Goal: Task Accomplishment & Management: Manage account settings

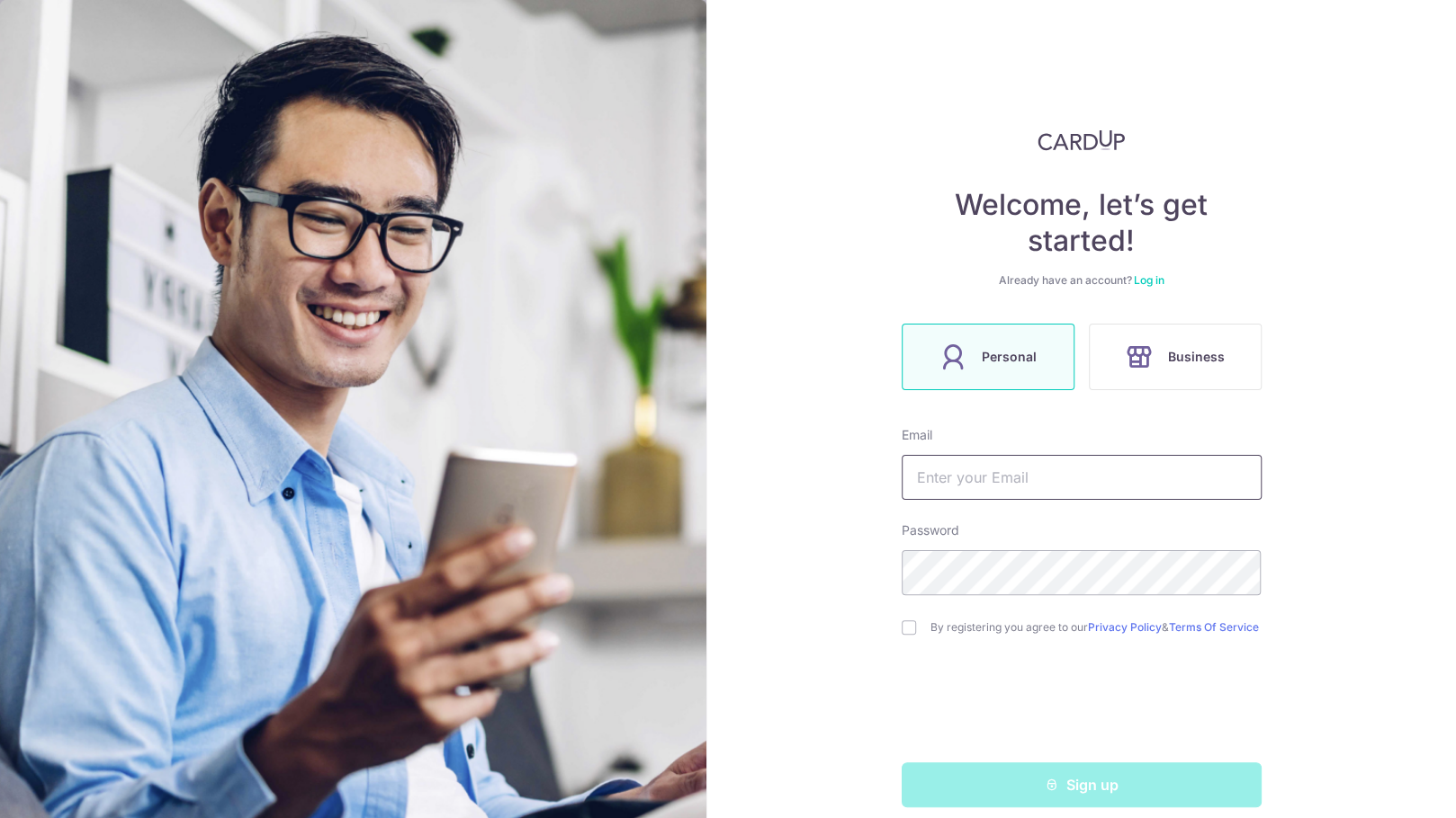
click at [968, 483] on input "text" at bounding box center [1081, 477] width 360 height 45
type input "[EMAIL_ADDRESS][DOMAIN_NAME]"
click at [869, 575] on div "Welcome, let’s get started! Already have an account? Log in Personal Business E…" at bounding box center [1081, 409] width 749 height 818
click at [901, 634] on input "checkbox" at bounding box center [908, 627] width 14 height 14
checkbox input "true"
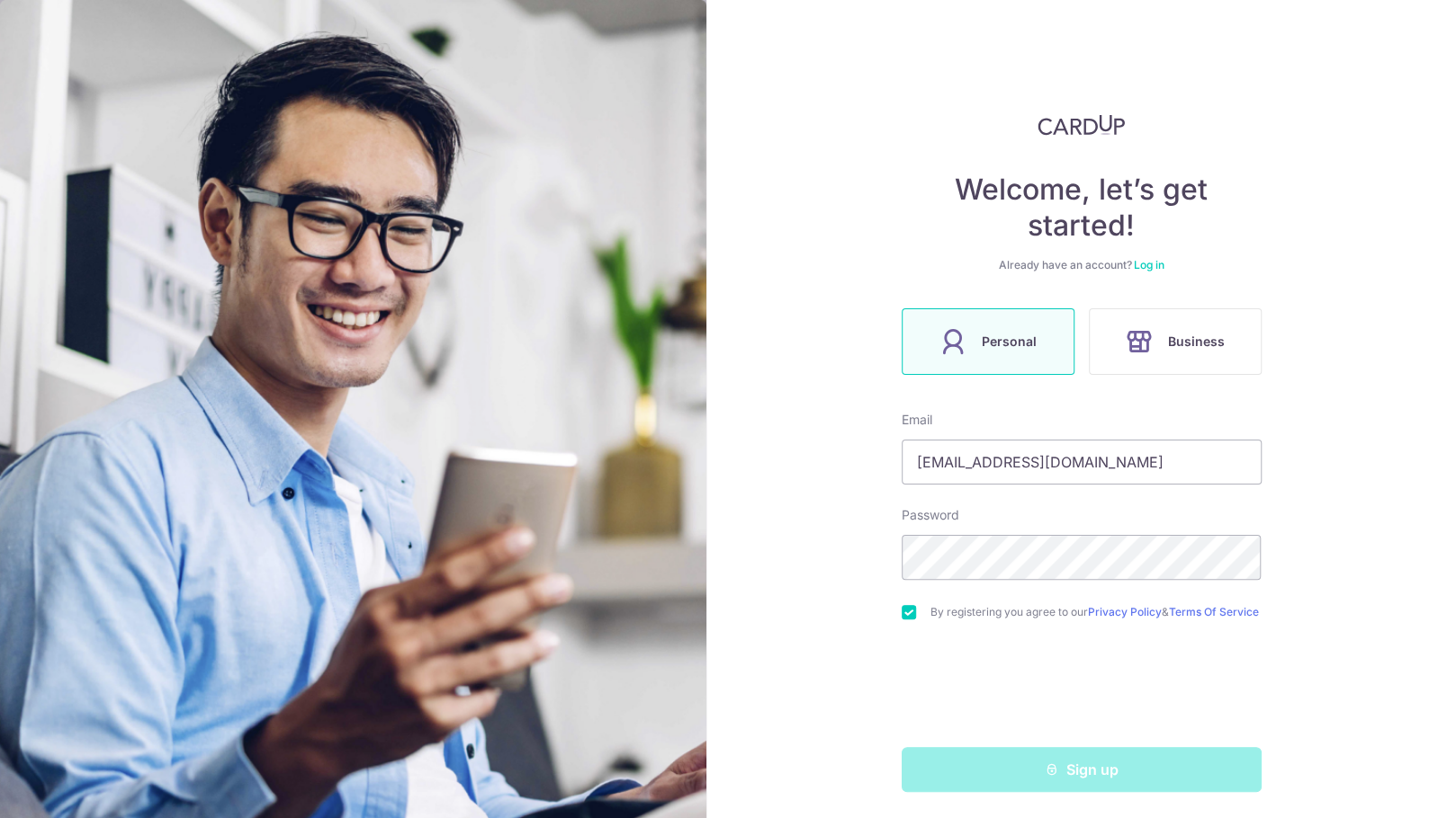
scroll to position [23, 0]
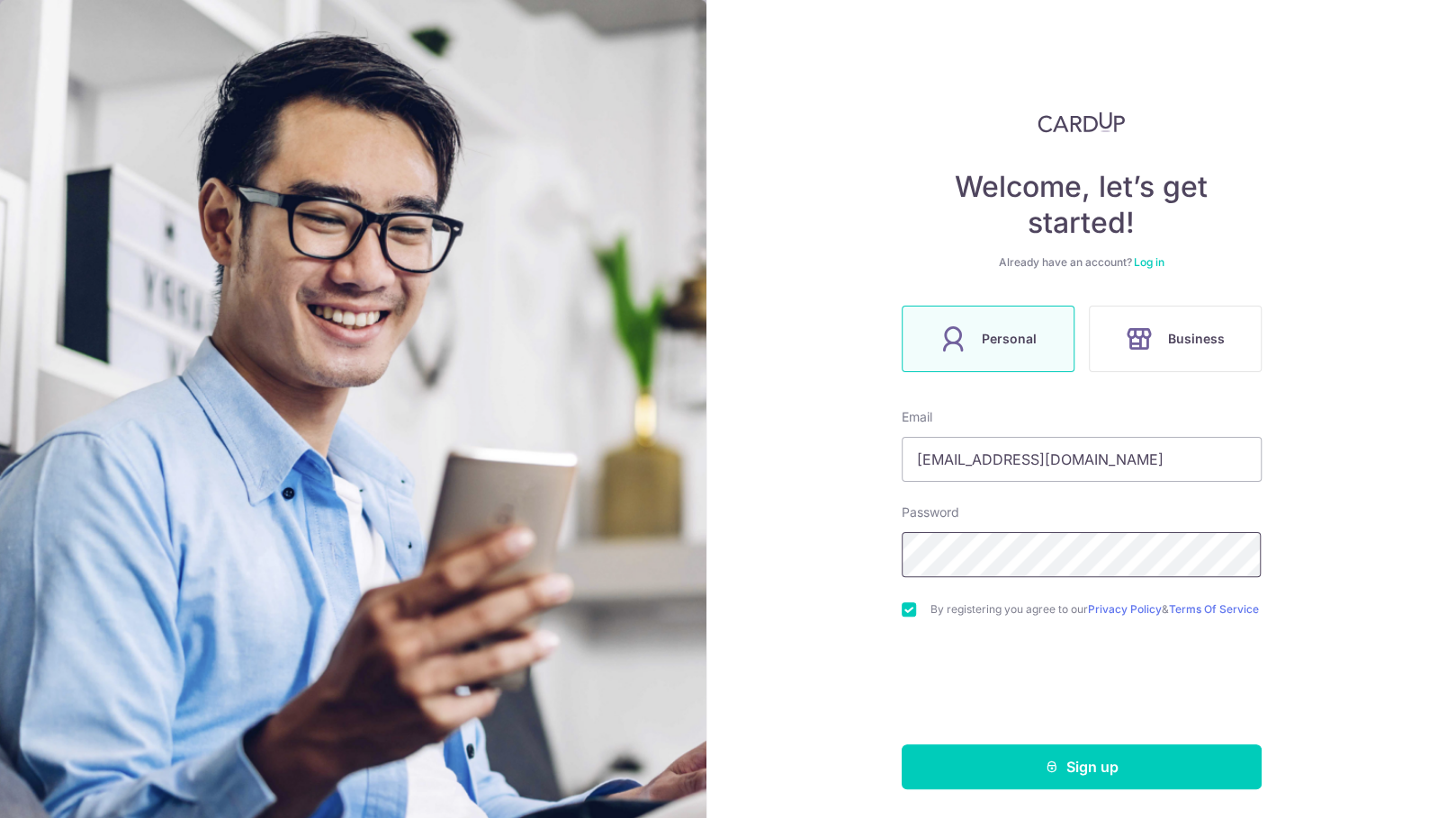
click at [870, 543] on div "Welcome, let’s get started! Already have an account? Log in Personal Business E…" at bounding box center [1081, 409] width 749 height 818
click at [1081, 764] on button "Sign up" at bounding box center [1081, 767] width 360 height 45
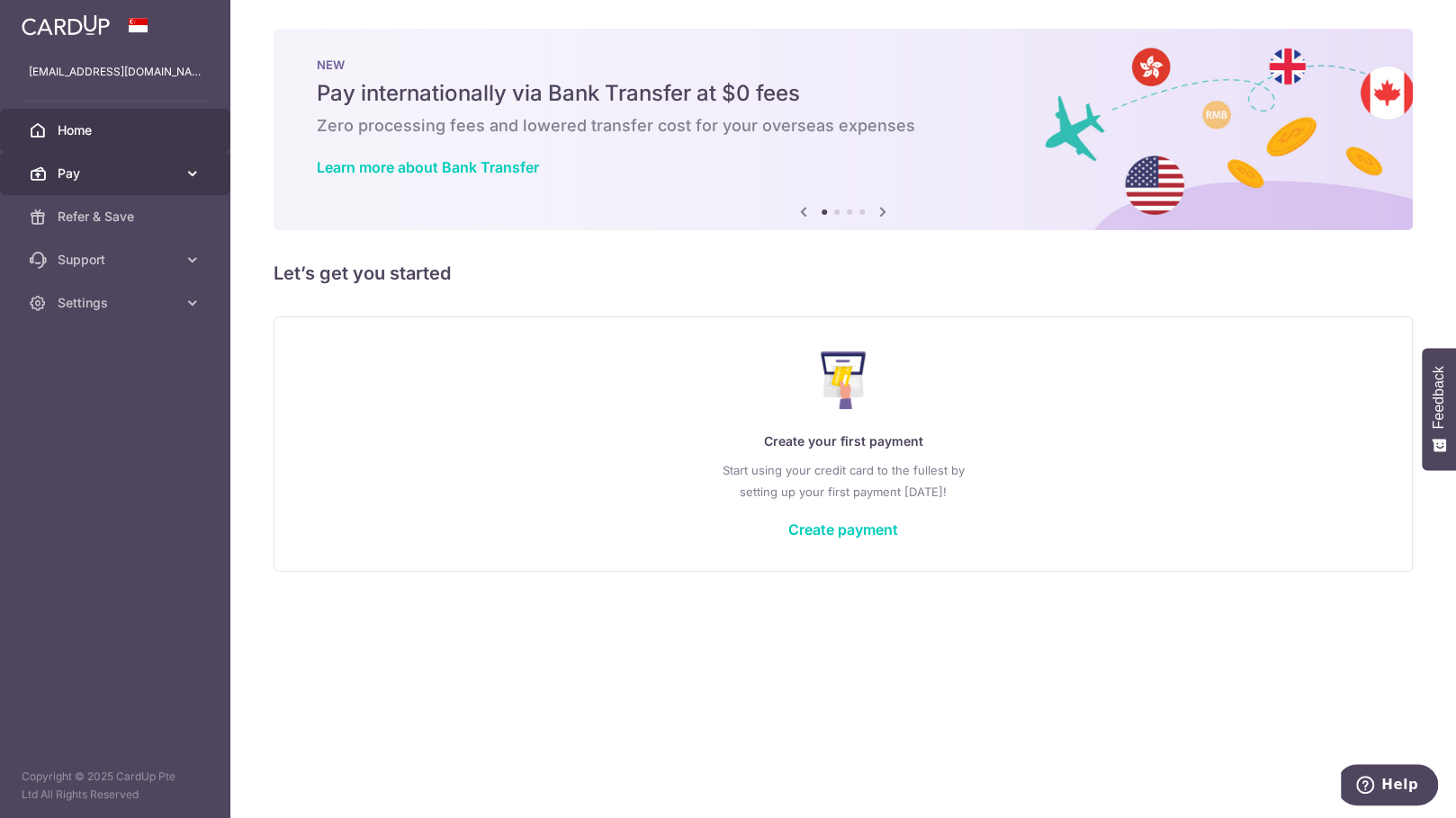
click at [113, 171] on span "Pay" at bounding box center [117, 173] width 118 height 18
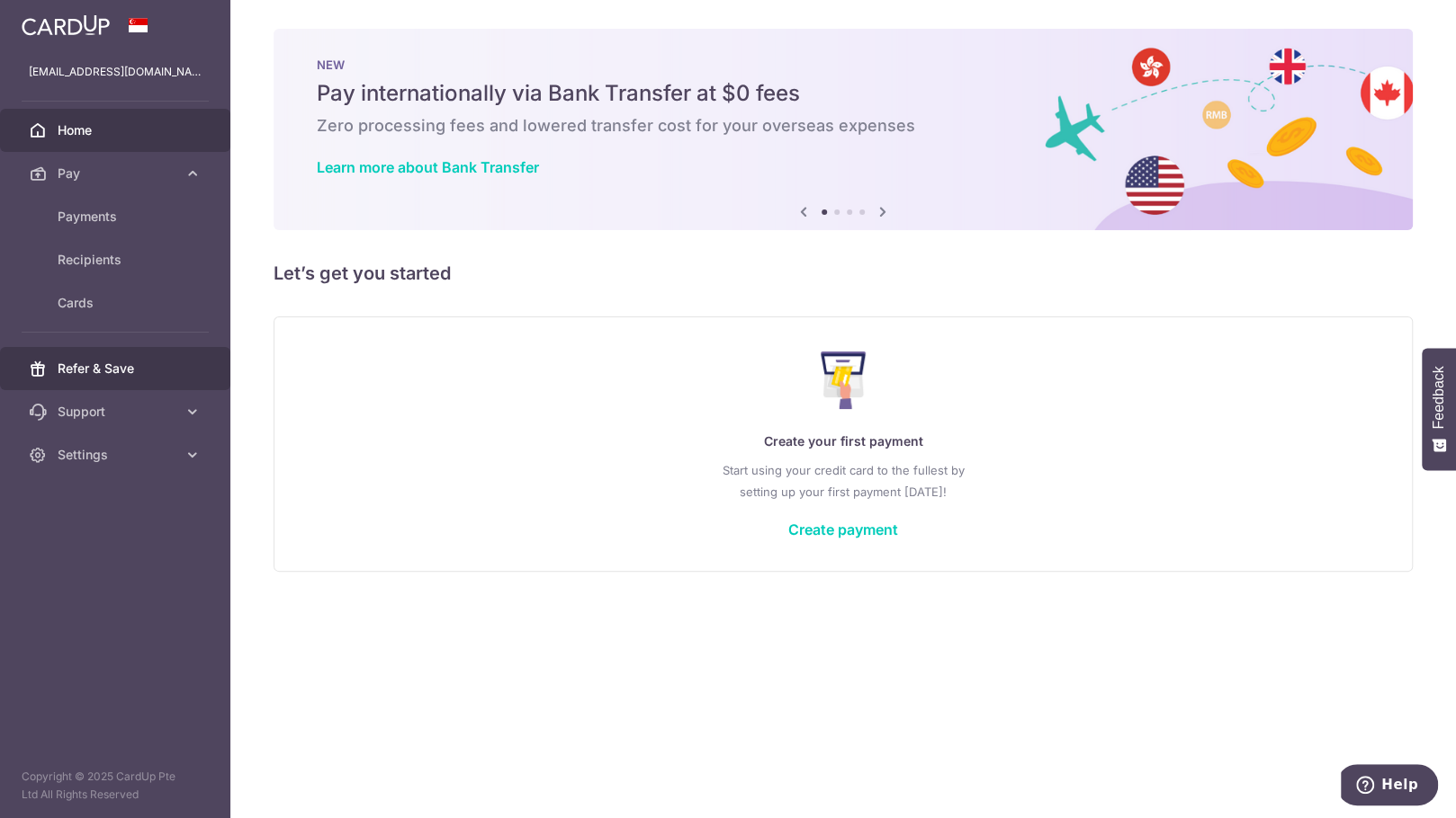
click at [119, 364] on span "Refer & Save" at bounding box center [117, 368] width 118 height 18
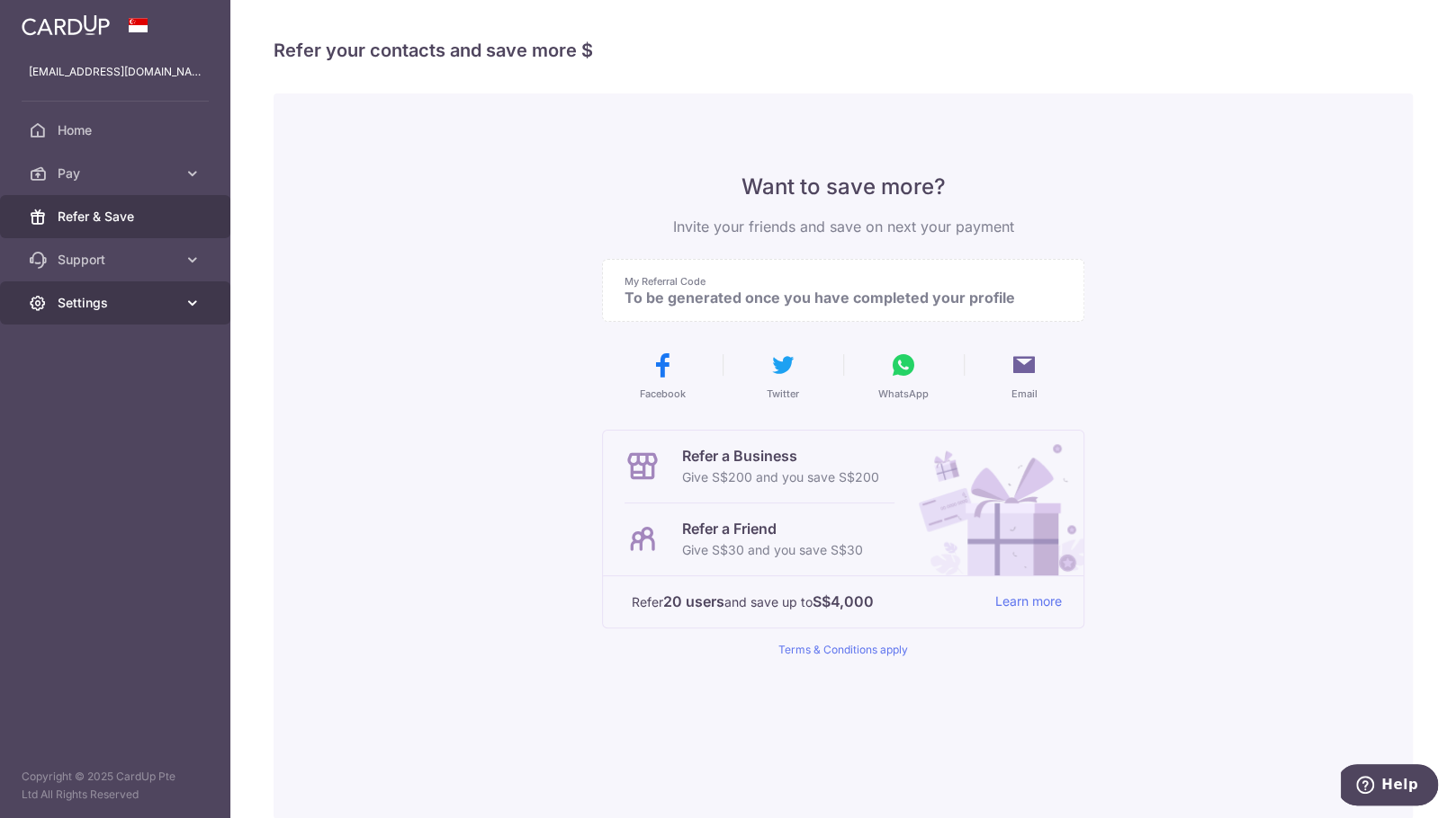
click at [135, 308] on span "Settings" at bounding box center [117, 303] width 118 height 18
click at [93, 348] on span "Account" at bounding box center [117, 346] width 118 height 18
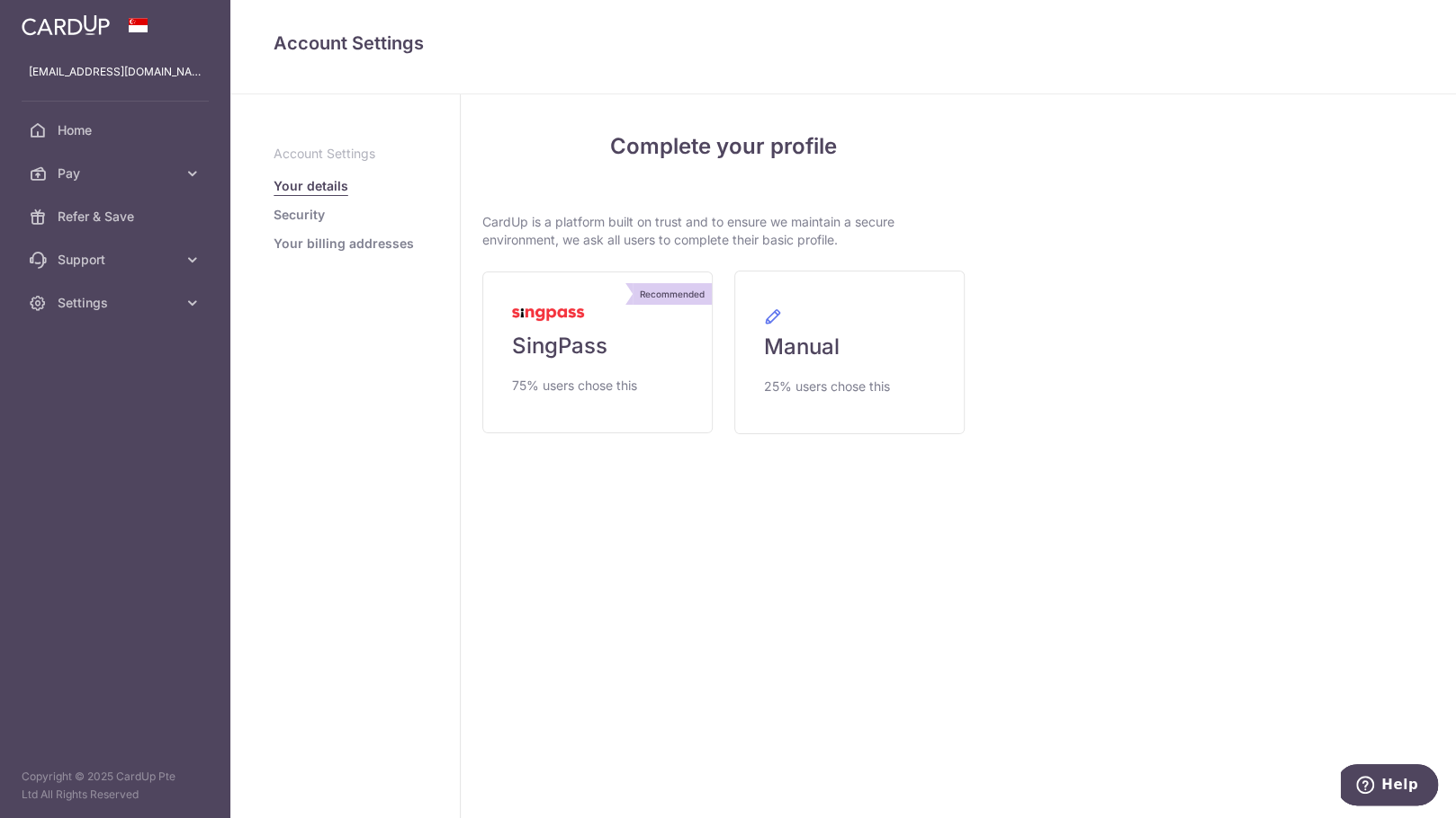
click at [313, 217] on link "Security" at bounding box center [298, 214] width 51 height 18
